Goal: Find contact information: Find contact information

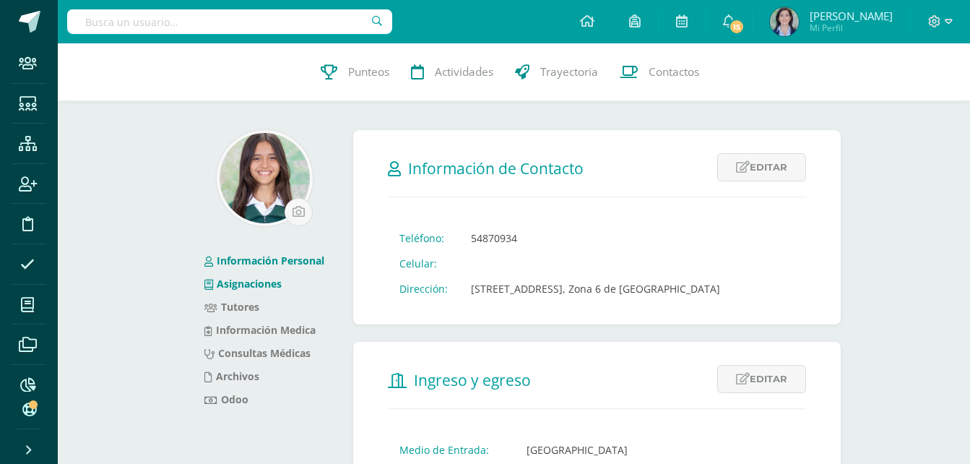
drag, startPoint x: 228, startPoint y: 258, endPoint x: 319, endPoint y: 274, distance: 92.4
click at [229, 259] on link "Información Personal" at bounding box center [264, 260] width 120 height 14
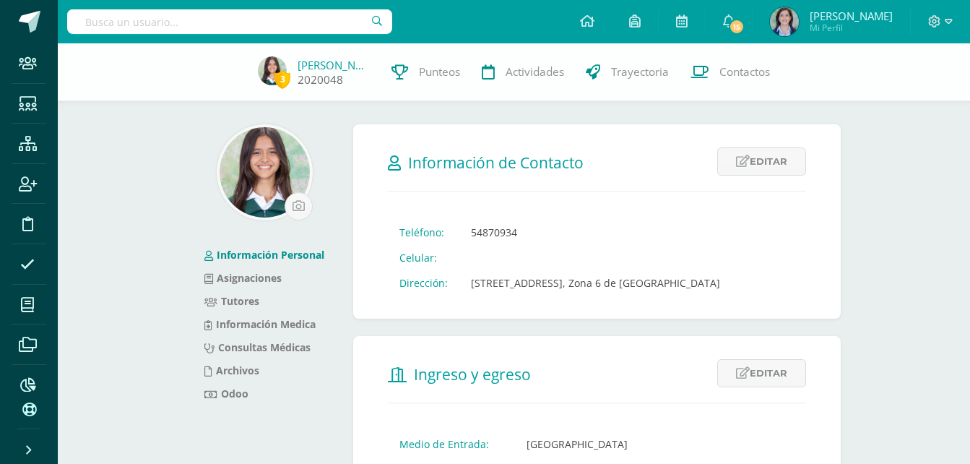
click at [325, 59] on link "Elizabeth Zamora" at bounding box center [333, 65] width 72 height 14
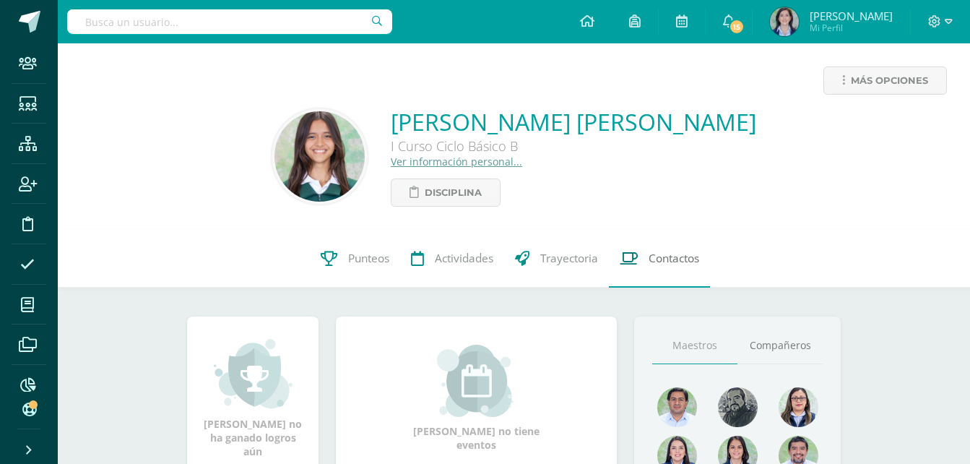
click at [680, 261] on span "Contactos" at bounding box center [673, 258] width 51 height 15
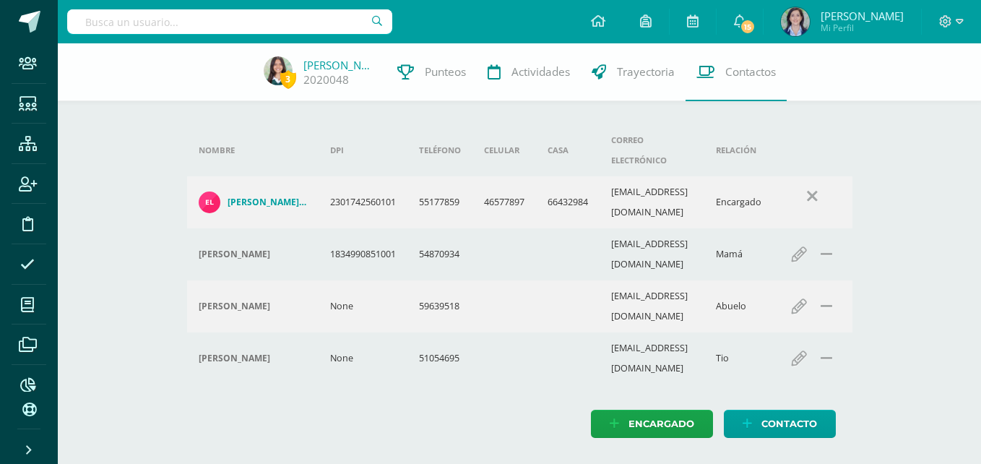
click at [258, 196] on h4 "[PERSON_NAME] Hoamar [PERSON_NAME]" at bounding box center [266, 202] width 79 height 12
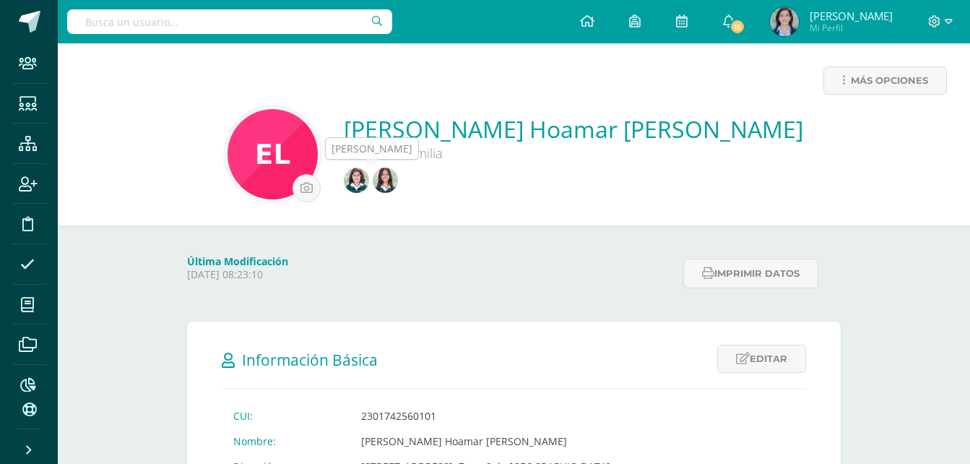
click at [369, 183] on img at bounding box center [356, 180] width 25 height 25
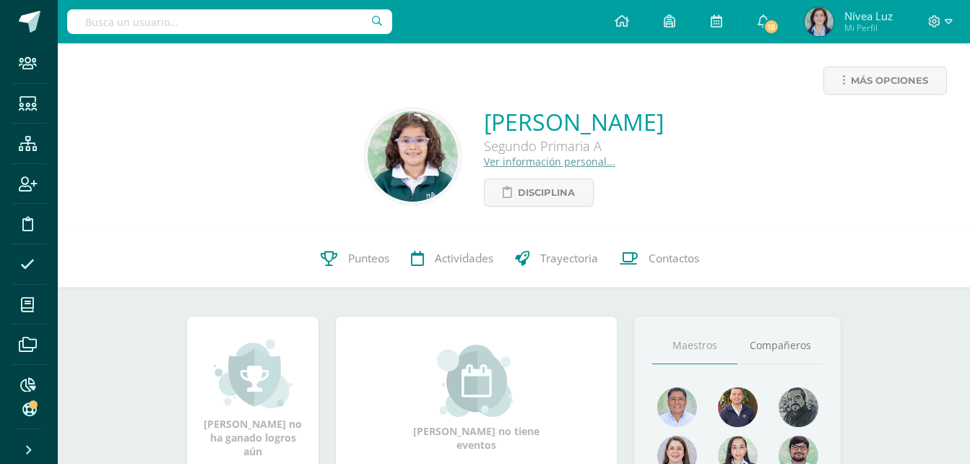
click at [484, 163] on link "Ver información personal..." at bounding box center [549, 162] width 131 height 14
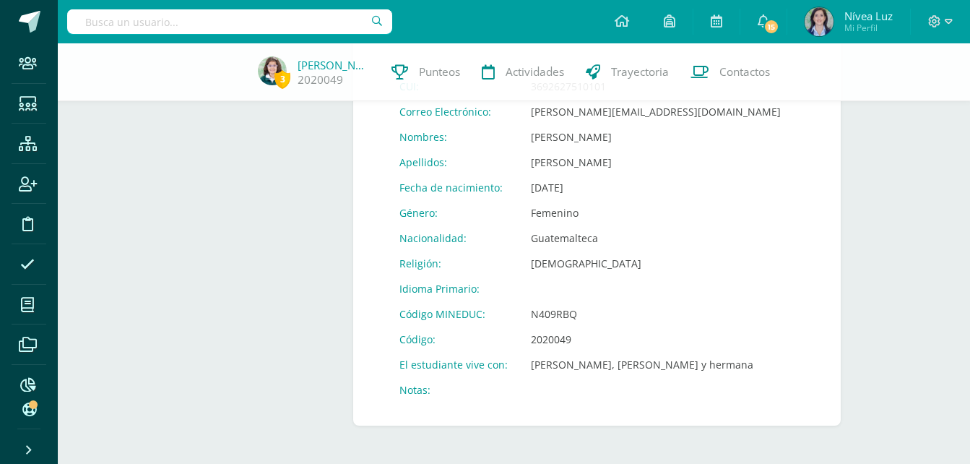
scroll to position [578, 0]
